Goal: Communication & Community: Answer question/provide support

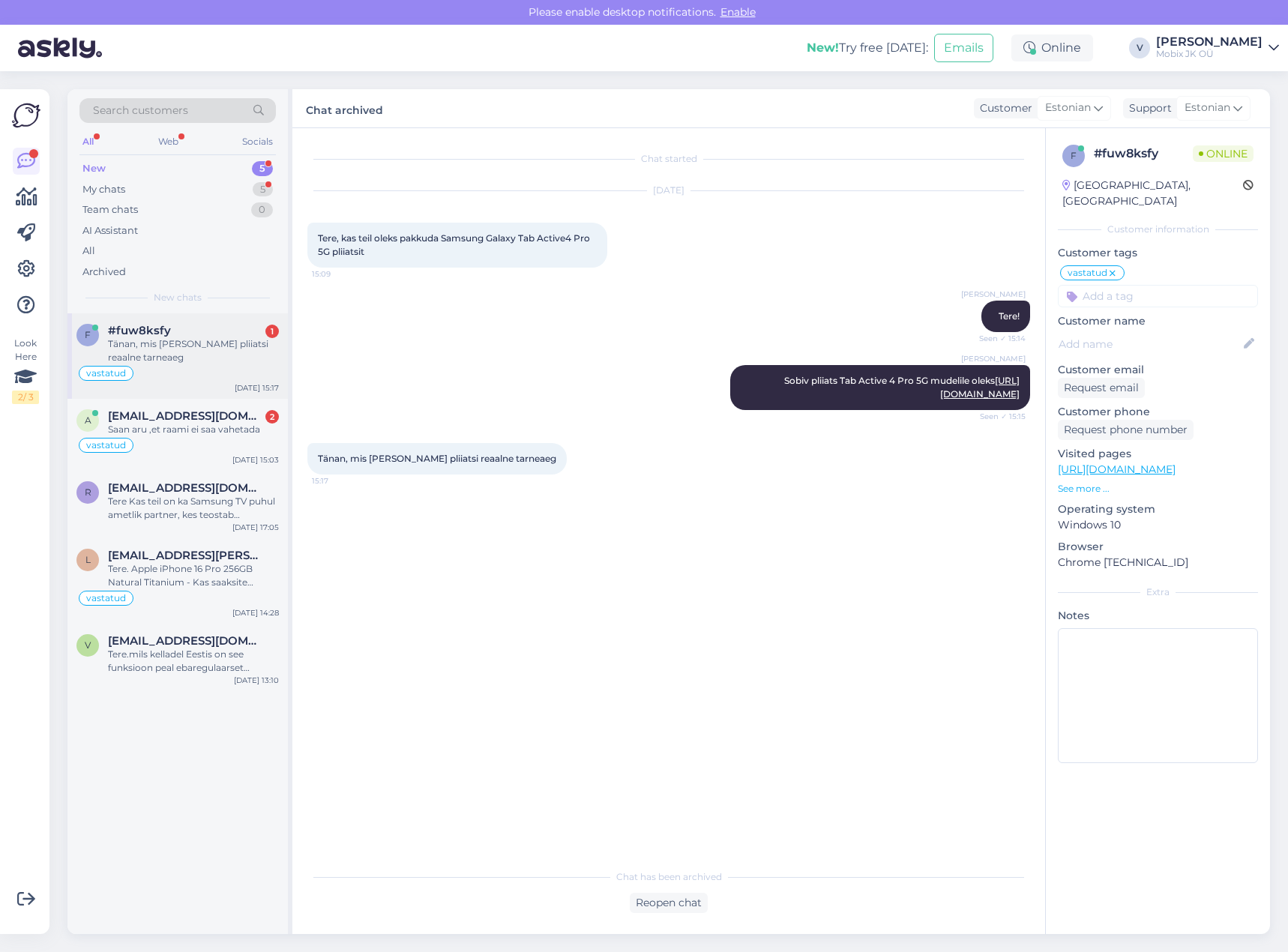
click at [261, 342] on div "Tänan, mis [PERSON_NAME] pliiatsi reaalne tarneaeg" at bounding box center [194, 351] width 171 height 27
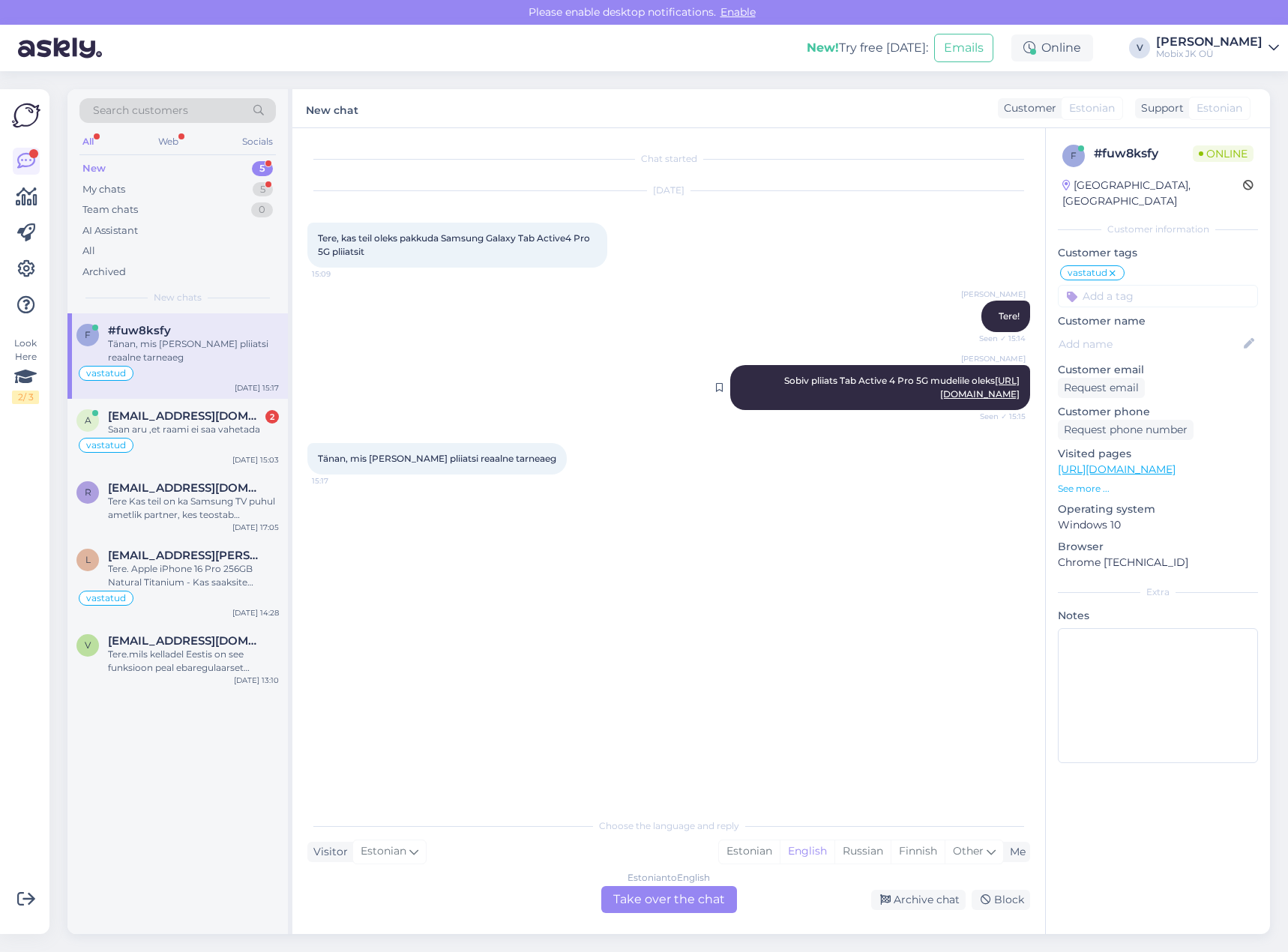
click at [941, 392] on link "[URL][DOMAIN_NAME]" at bounding box center [980, 387] width 79 height 25
drag, startPoint x: 767, startPoint y: 849, endPoint x: 740, endPoint y: 872, distance: 35.5
click at [768, 849] on div "Estonian" at bounding box center [749, 851] width 61 height 22
click at [717, 889] on div "Estonian to Estonian Take over the chat" at bounding box center [669, 900] width 135 height 27
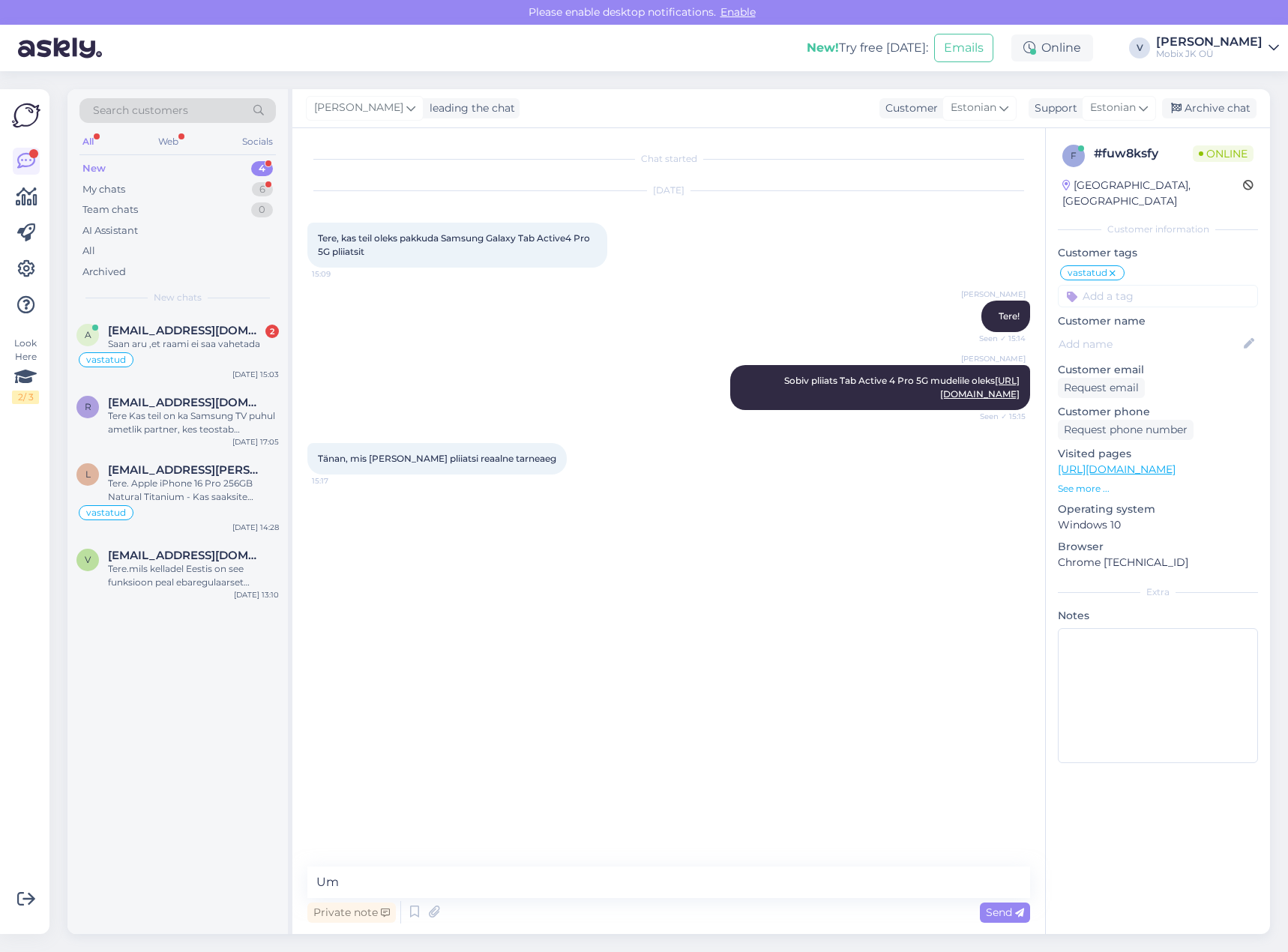
type textarea "U"
type textarea "t"
type textarea "Tarne oleks ca 14 tööpäeva."
click at [1204, 111] on div "Archive chat" at bounding box center [1210, 108] width 95 height 20
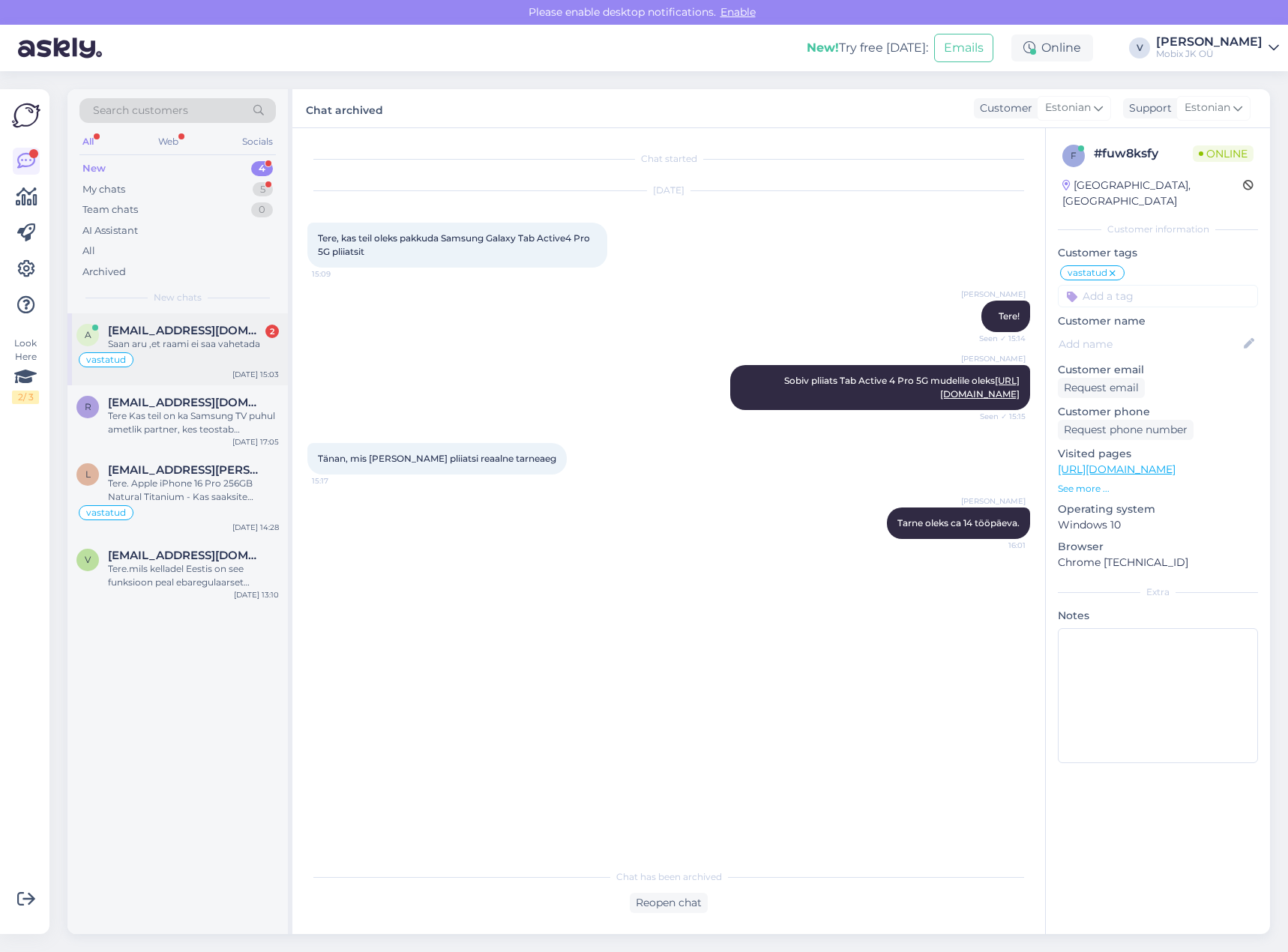
click at [258, 346] on div "Saan aru ,et raami ei saa vahetada" at bounding box center [194, 344] width 171 height 14
